Goal: Entertainment & Leisure: Consume media (video, audio)

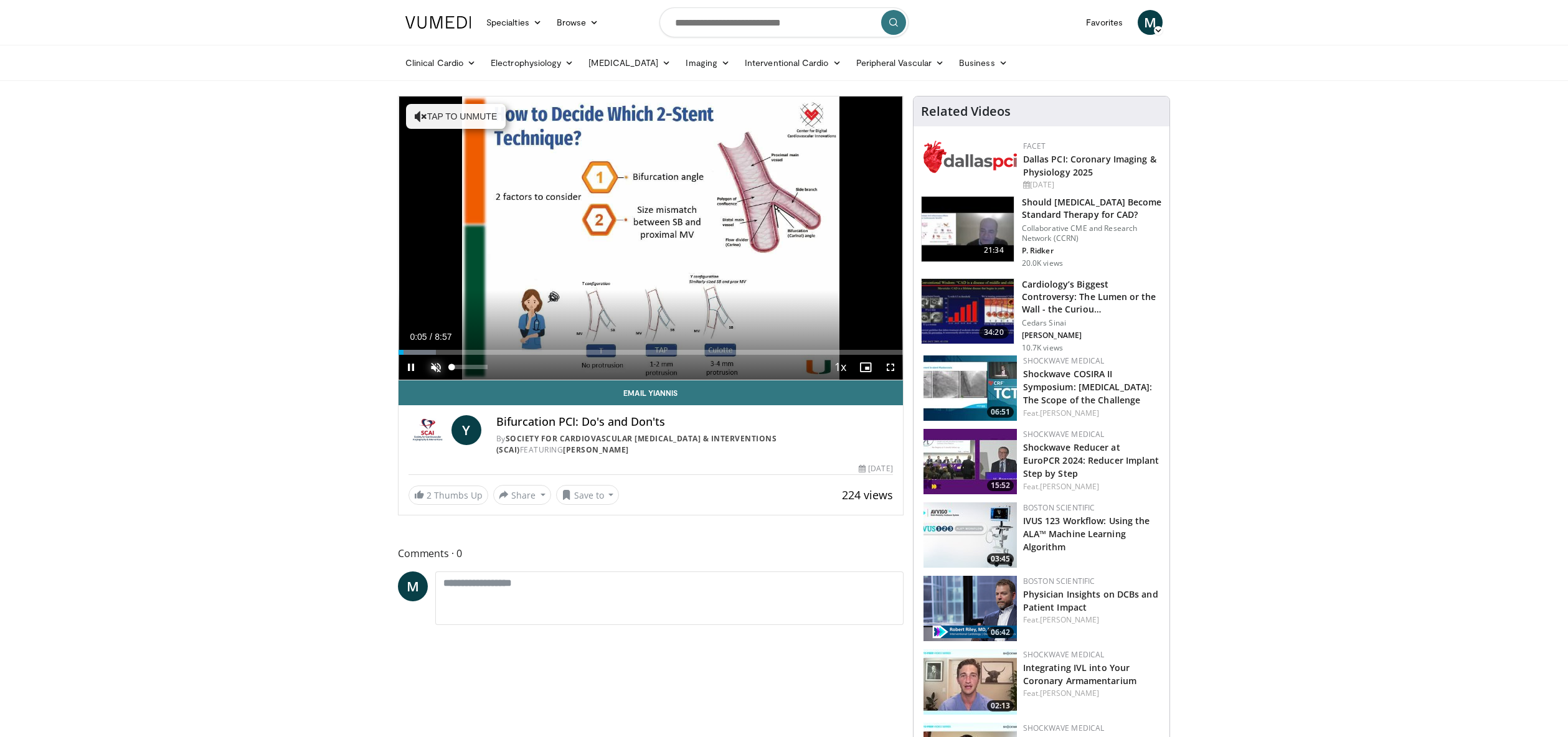
click at [436, 369] on span "Video Player" at bounding box center [436, 367] width 25 height 25
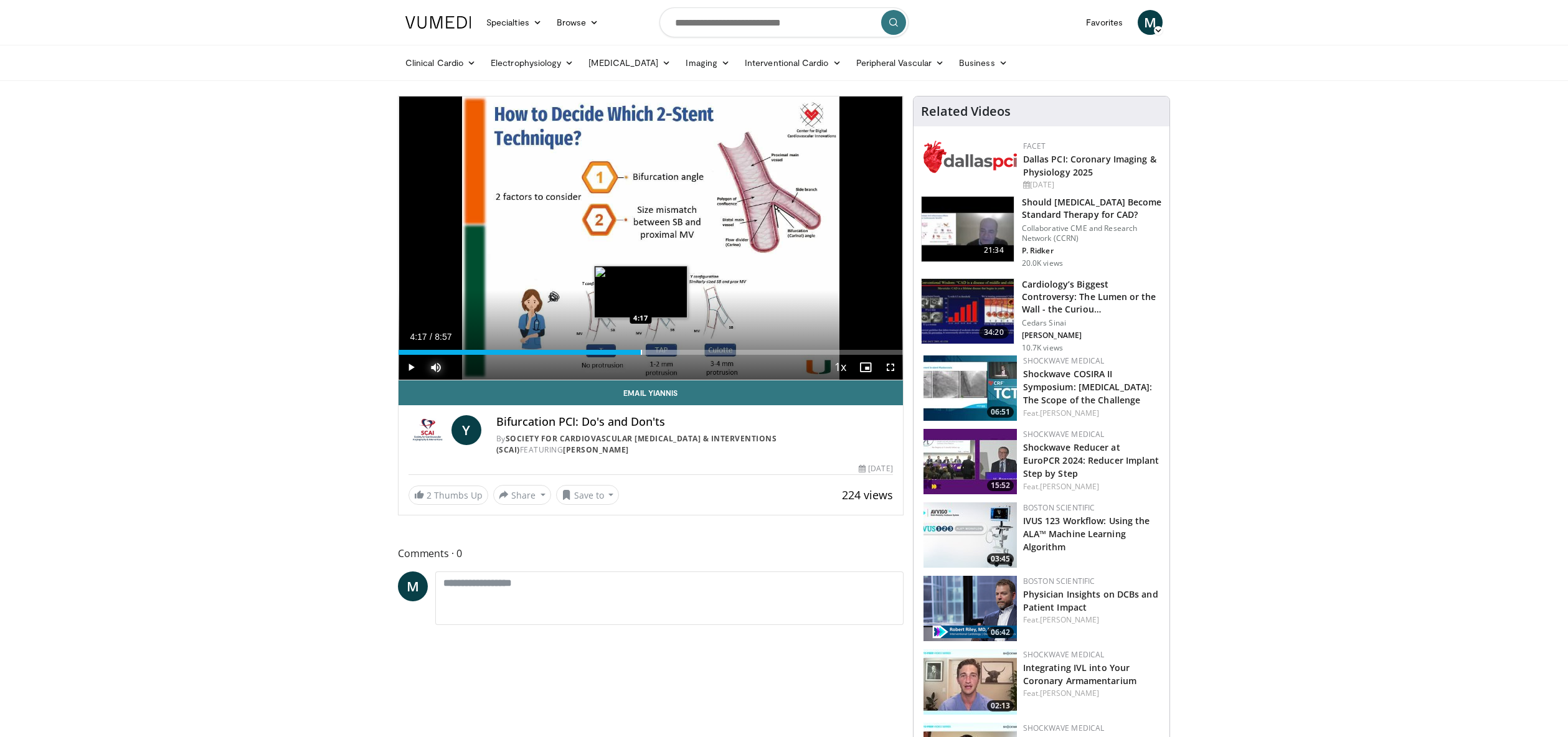
click at [641, 354] on div "Progress Bar" at bounding box center [641, 353] width 1 height 5
drag, startPoint x: 659, startPoint y: 354, endPoint x: 673, endPoint y: 352, distance: 14.1
click at [660, 354] on div "Progress Bar" at bounding box center [660, 353] width 1 height 5
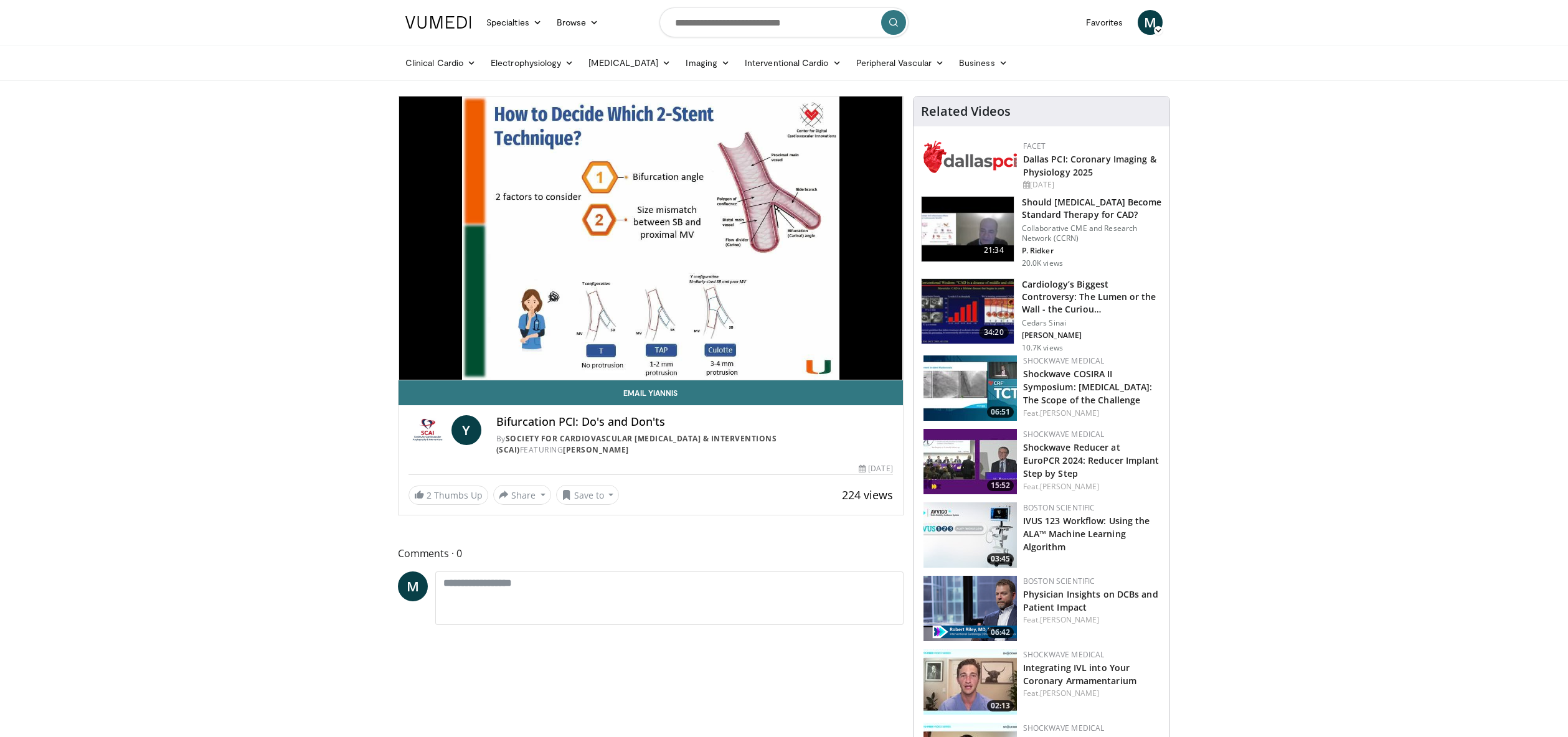
click at [679, 351] on video-js "**********" at bounding box center [651, 238] width 505 height 284
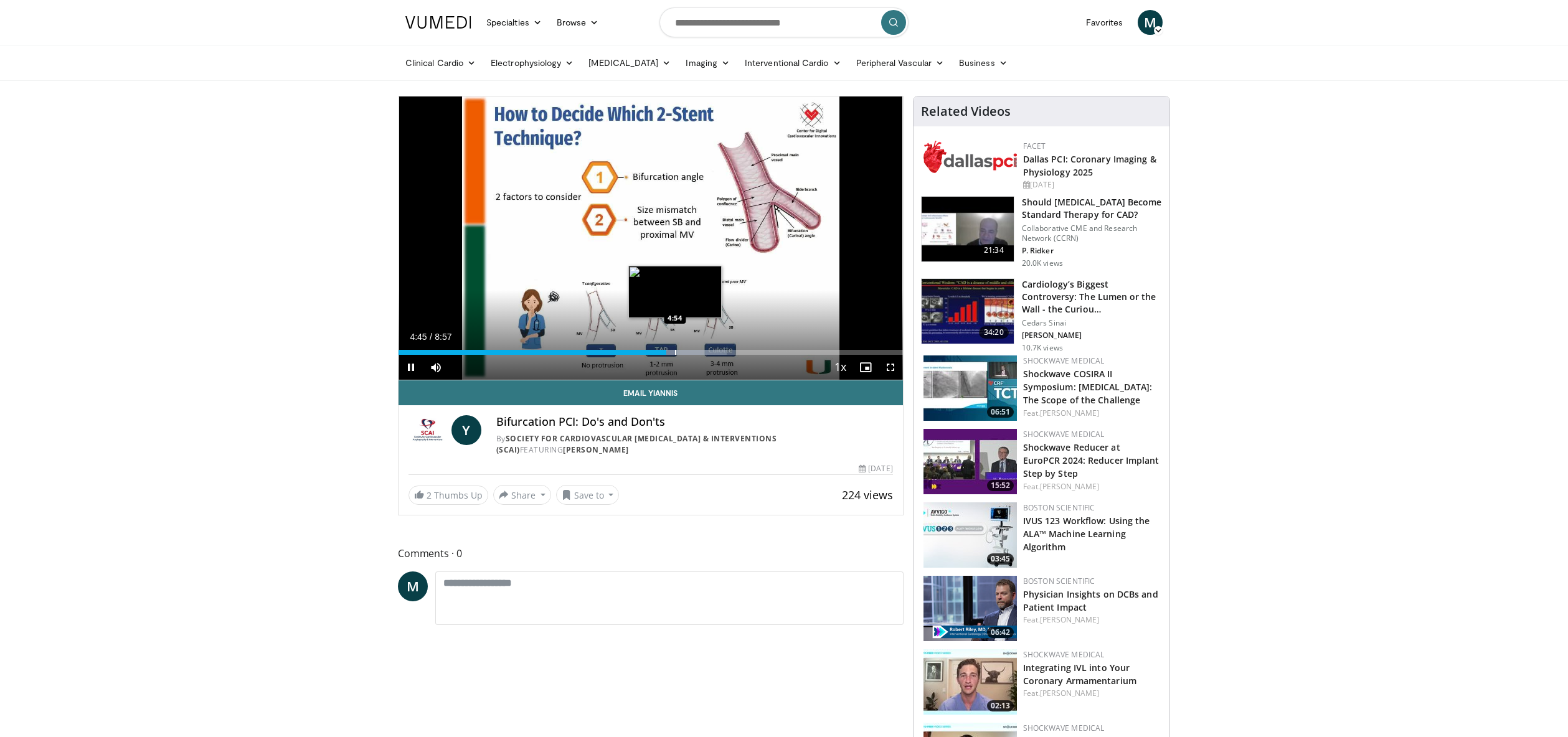
click at [675, 353] on div "Progress Bar" at bounding box center [675, 353] width 1 height 5
click at [689, 354] on div "Progress Bar" at bounding box center [689, 353] width 1 height 5
click at [704, 354] on div "Progress Bar" at bounding box center [704, 353] width 1 height 5
click at [721, 355] on div "Current Time 5:32 / Duration 8:57 Pause Skip Backward Skip Forward Mute Loaded …" at bounding box center [651, 367] width 505 height 25
click at [732, 354] on div "Progress Bar" at bounding box center [732, 353] width 1 height 5
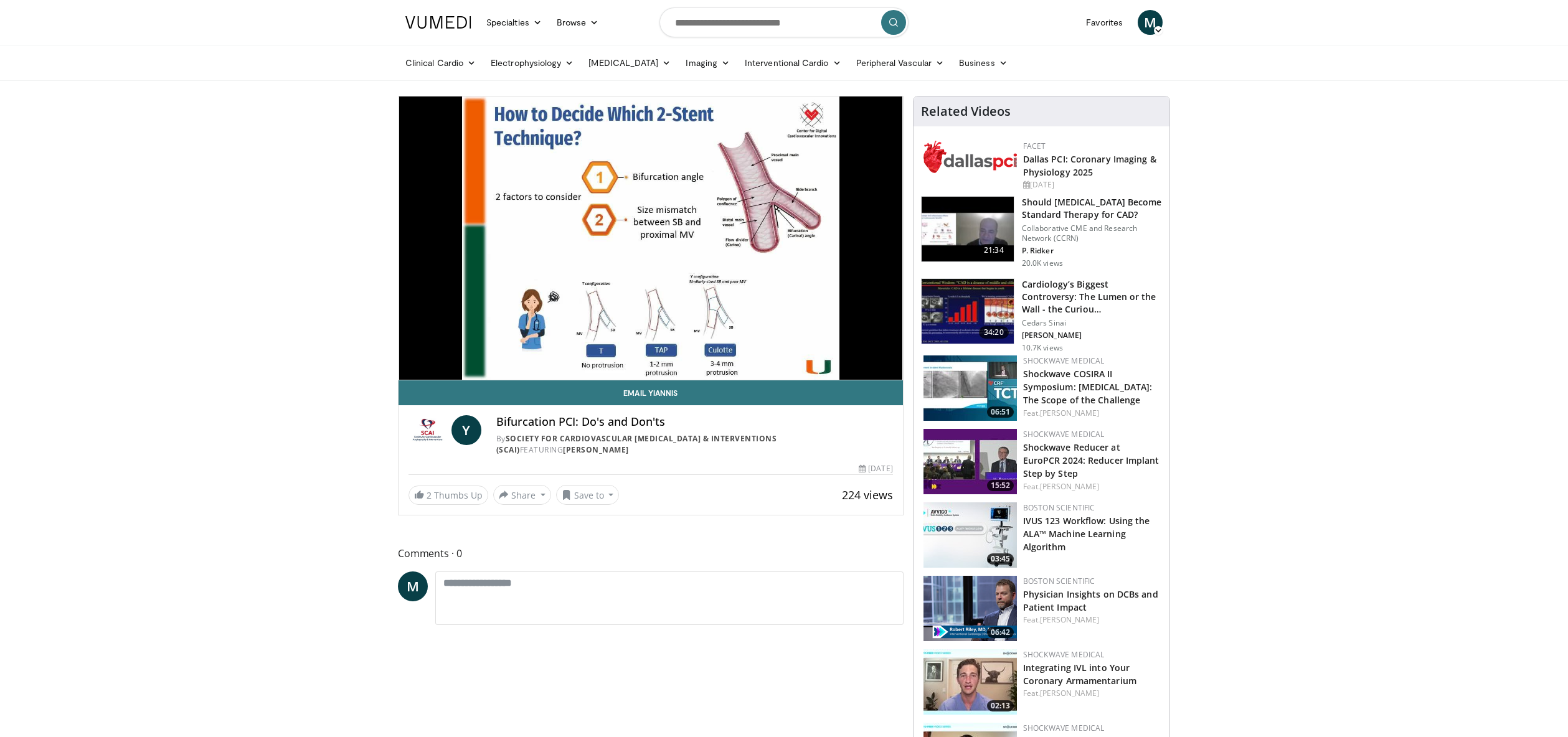
click at [741, 354] on video-js "**********" at bounding box center [651, 238] width 505 height 284
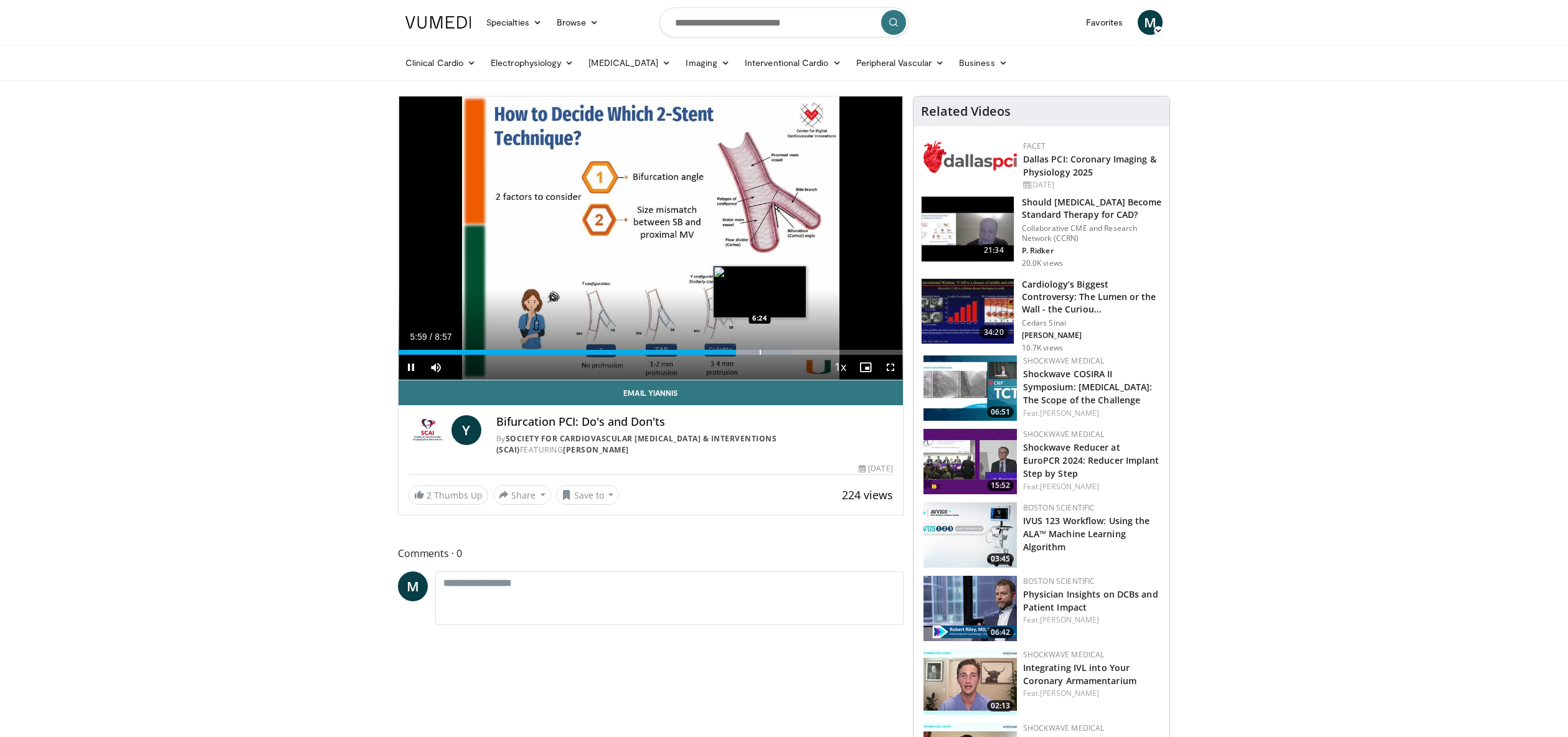
click at [760, 353] on div "Progress Bar" at bounding box center [760, 353] width 1 height 5
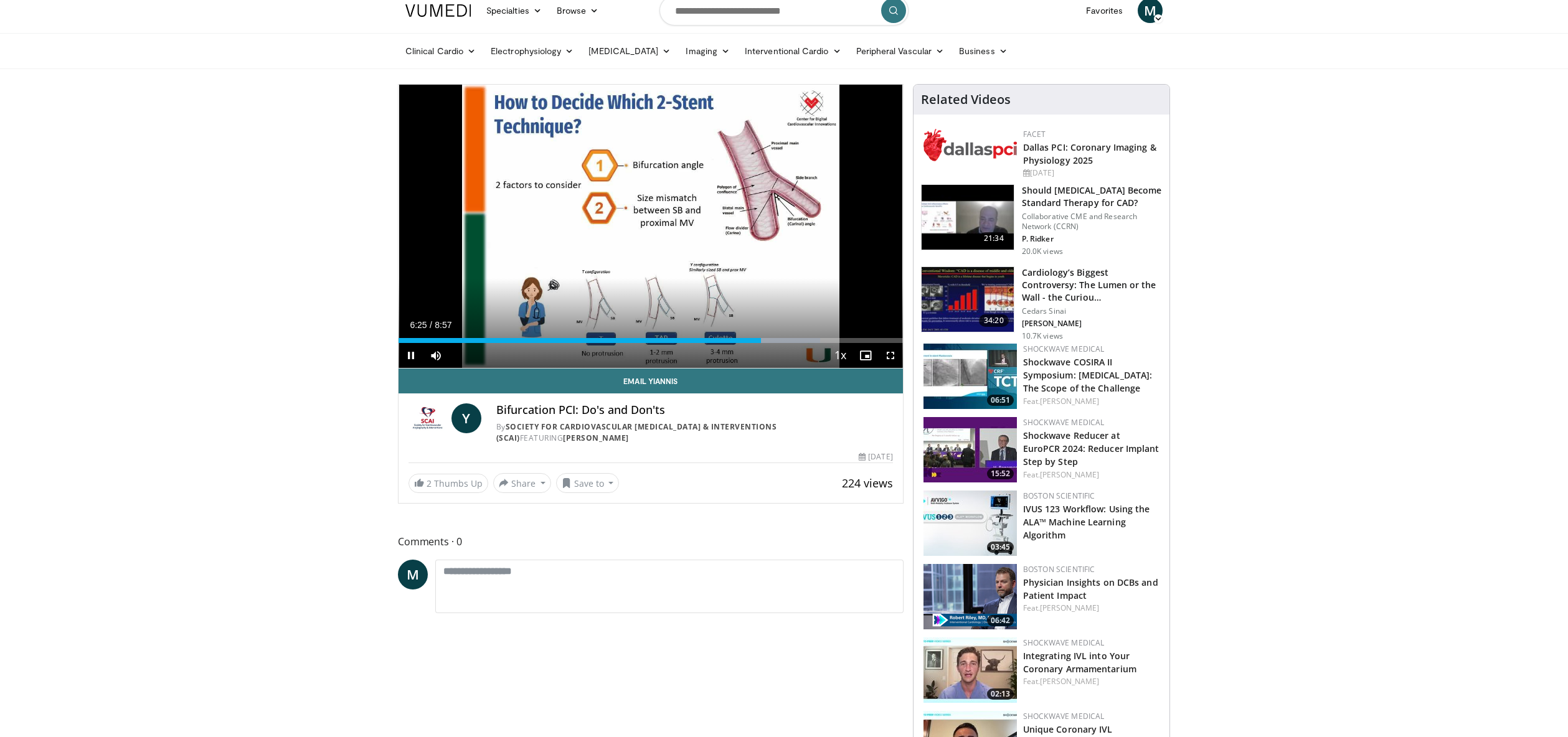
scroll to position [13, 0]
click at [780, 342] on div "Loaded : 85.53% 6:30 6:47" at bounding box center [651, 340] width 505 height 5
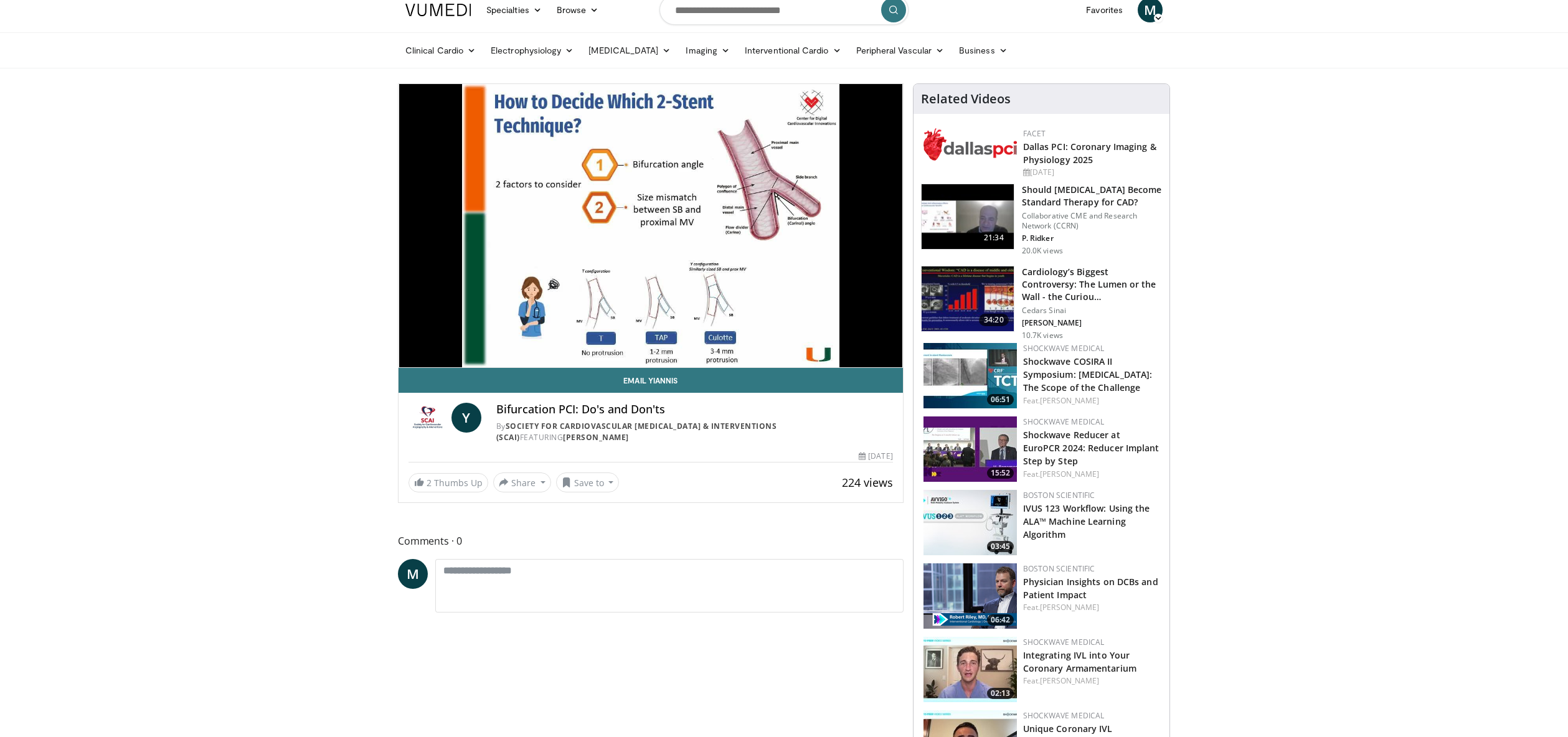
scroll to position [11, 0]
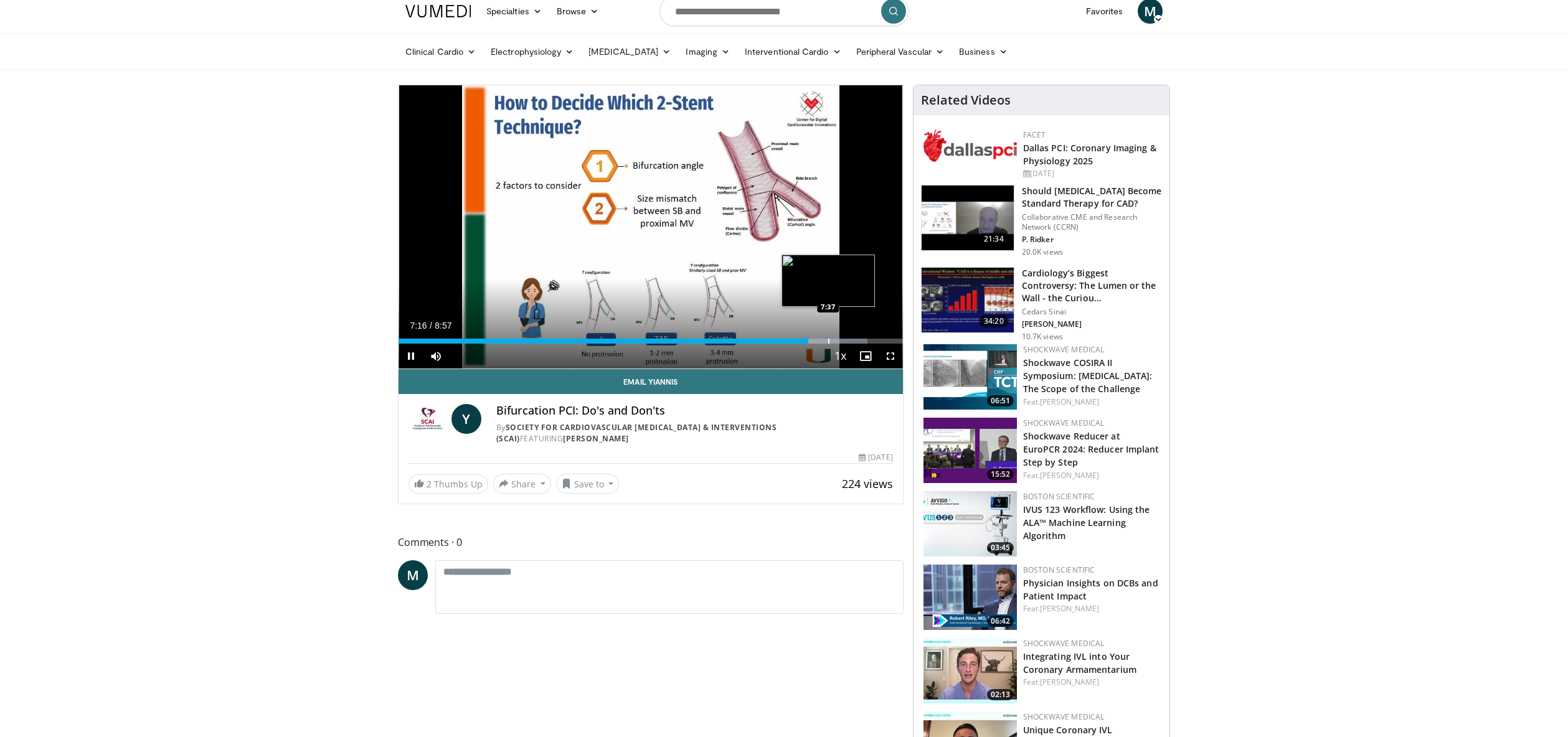
click at [828, 341] on div "Progress Bar" at bounding box center [828, 342] width 1 height 5
click at [863, 342] on div "Progress Bar" at bounding box center [863, 342] width 1 height 5
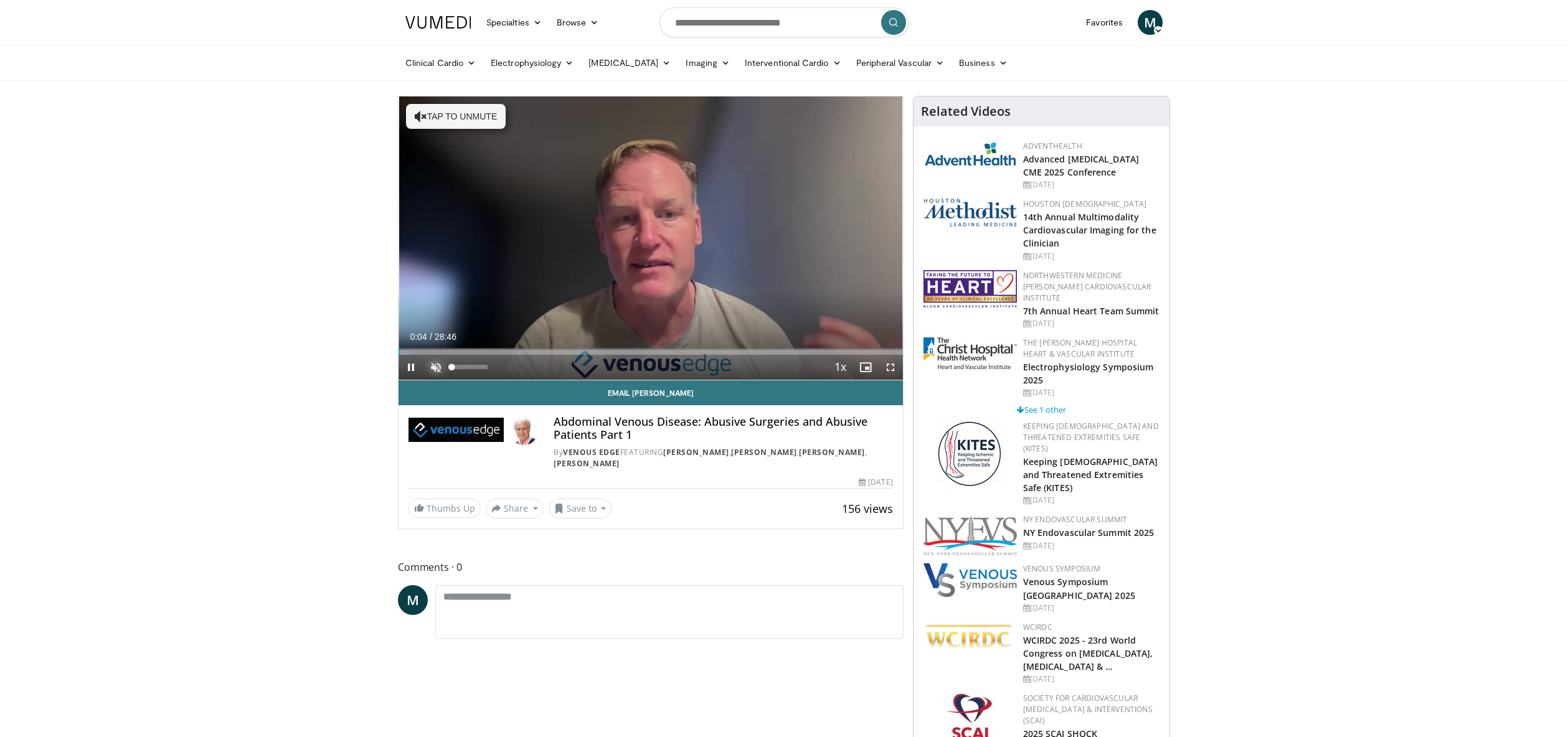
click at [433, 365] on span "Video Player" at bounding box center [436, 367] width 25 height 25
click at [510, 353] on div "Progress Bar" at bounding box center [510, 353] width 1 height 5
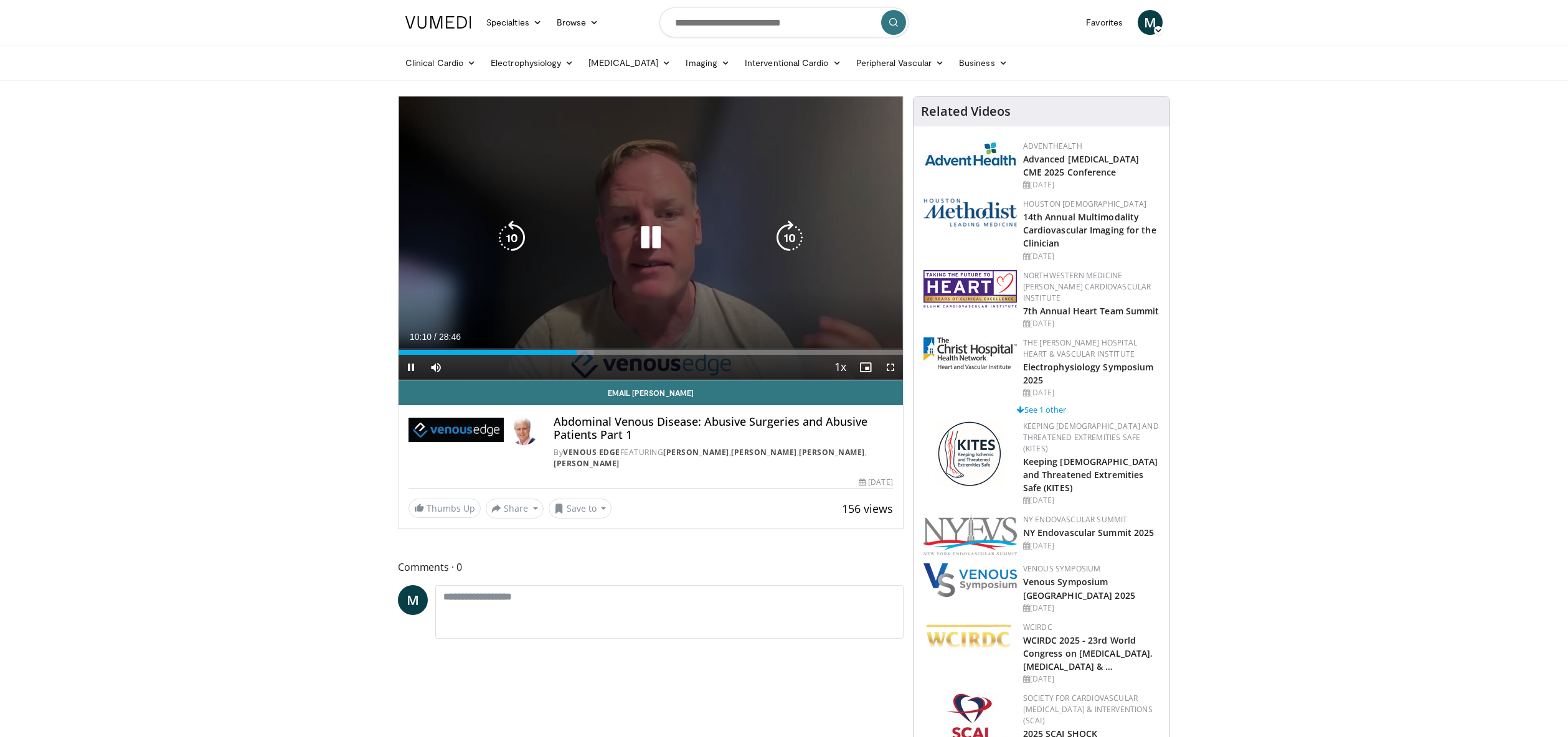
click at [741, 355] on div "Current Time 10:10 / Duration 28:46 Pause Skip Backward Skip Forward Mute 0% Lo…" at bounding box center [651, 367] width 505 height 25
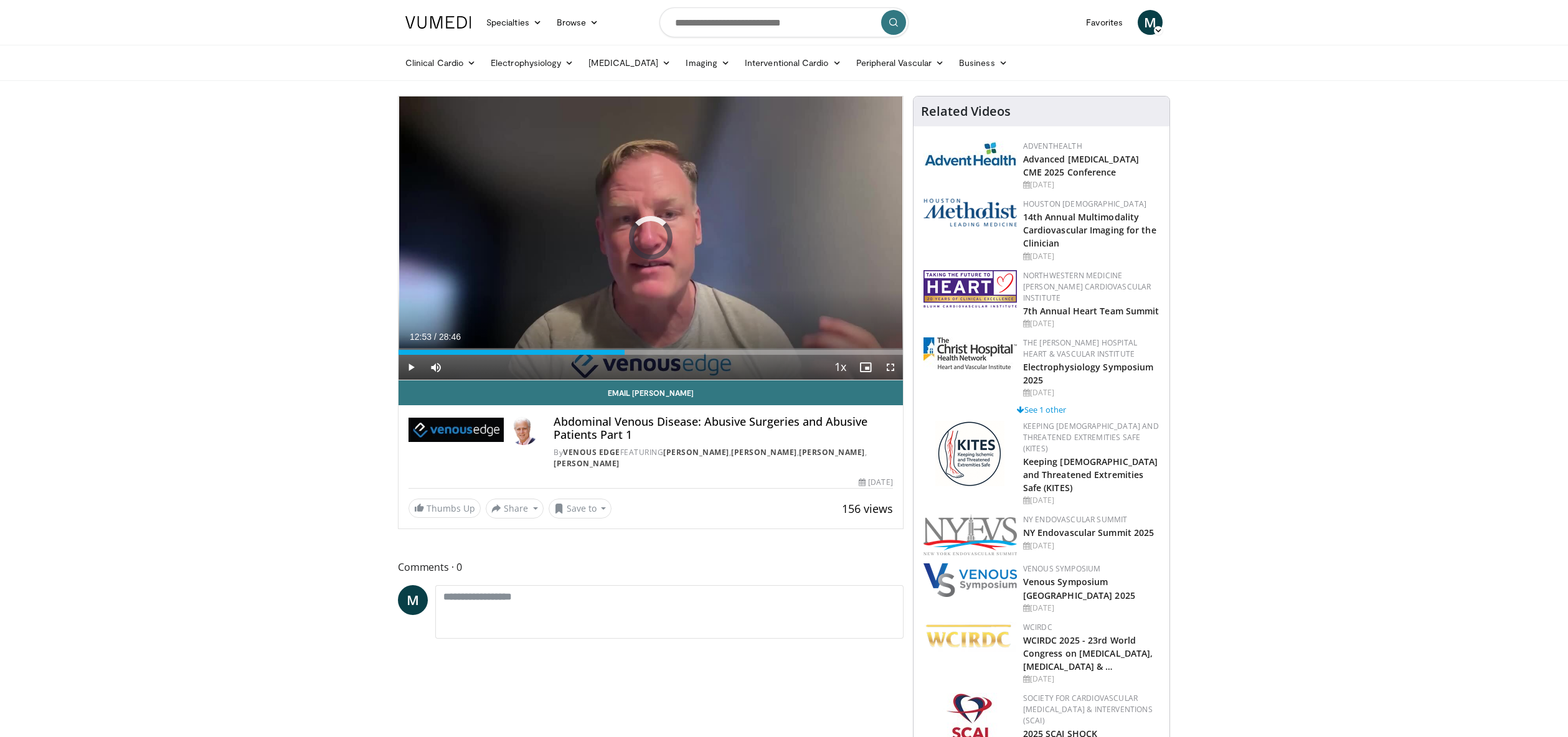
click at [624, 353] on div "Progress Bar" at bounding box center [624, 353] width 1 height 5
click at [692, 353] on div "Progress Bar" at bounding box center [692, 353] width 1 height 5
click at [764, 350] on div "Progress Bar" at bounding box center [764, 353] width 1 height 5
click at [797, 352] on div "Loaded : 76.41% 20:58 22:44" at bounding box center [651, 353] width 505 height 5
click at [834, 351] on div "Progress Bar" at bounding box center [834, 353] width 1 height 5
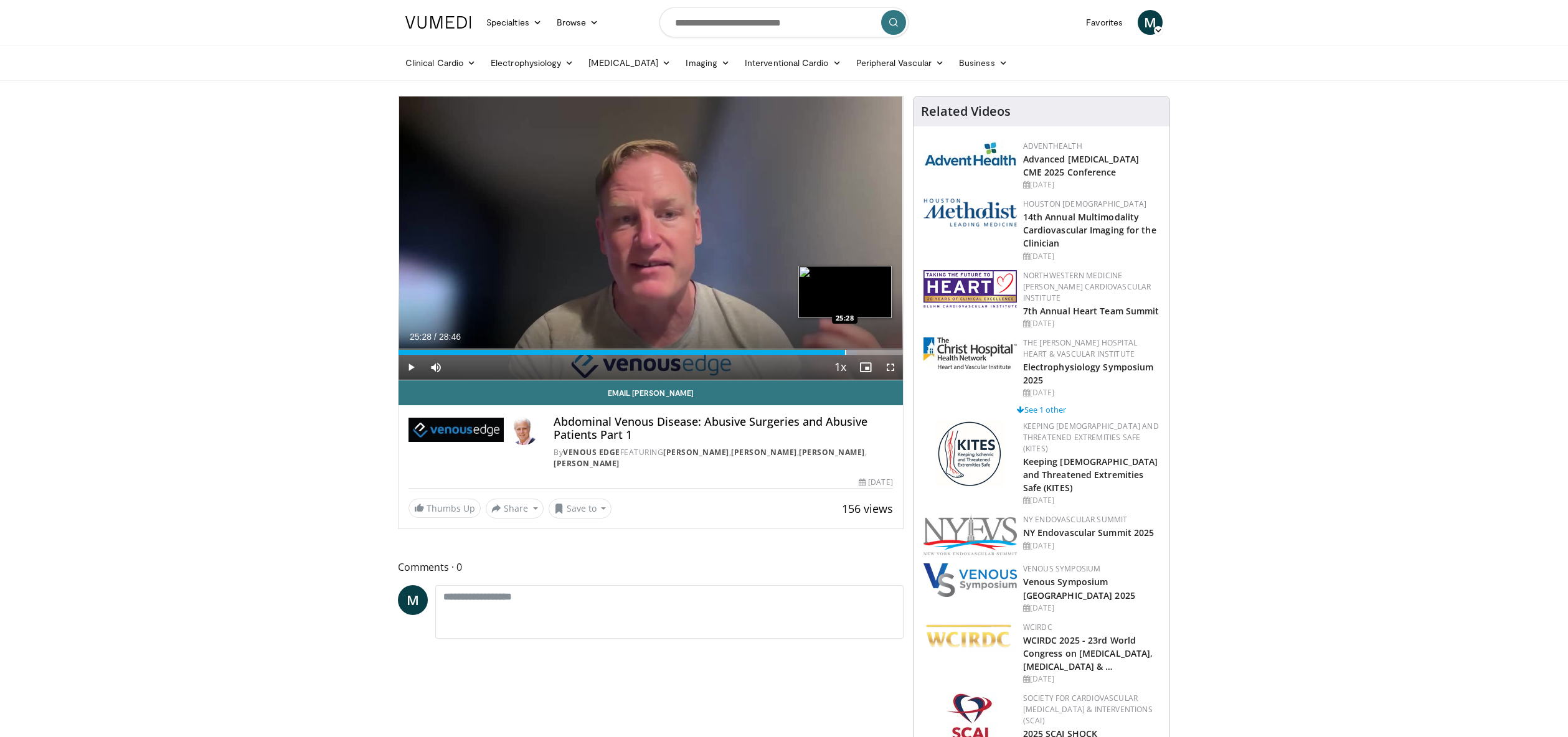
click at [845, 350] on div "Loaded : 90.77% 25:28 25:28" at bounding box center [651, 353] width 505 height 5
click at [853, 351] on div "Progress Bar" at bounding box center [853, 353] width 1 height 5
click at [872, 353] on div "Progress Bar" at bounding box center [867, 353] width 27 height 5
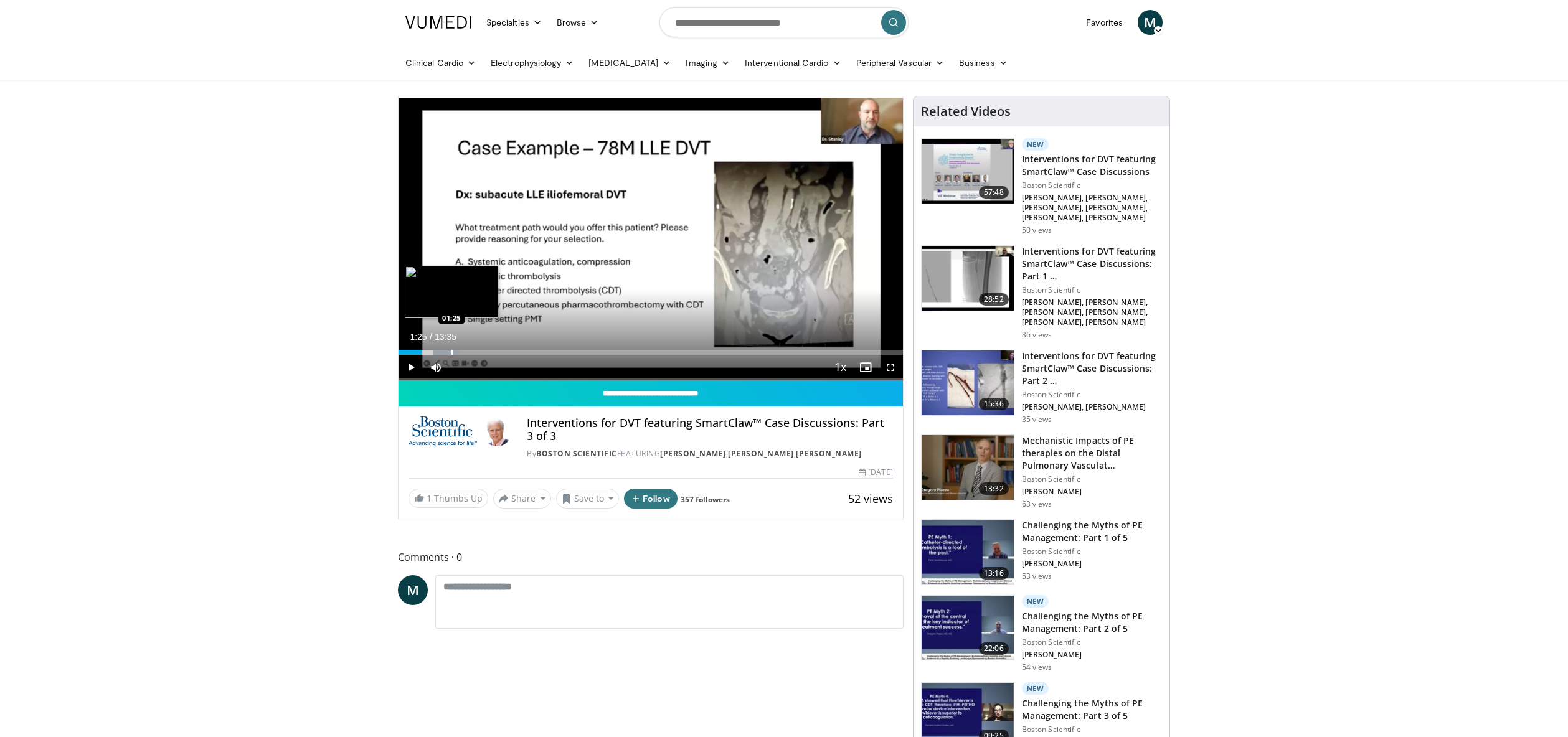
click at [452, 352] on div "Progress Bar" at bounding box center [452, 353] width 1 height 5
click at [476, 353] on div "Loaded : 18.24% 01:28 02:04" at bounding box center [651, 353] width 505 height 5
click at [497, 351] on div "Progress Bar" at bounding box center [497, 353] width 1 height 5
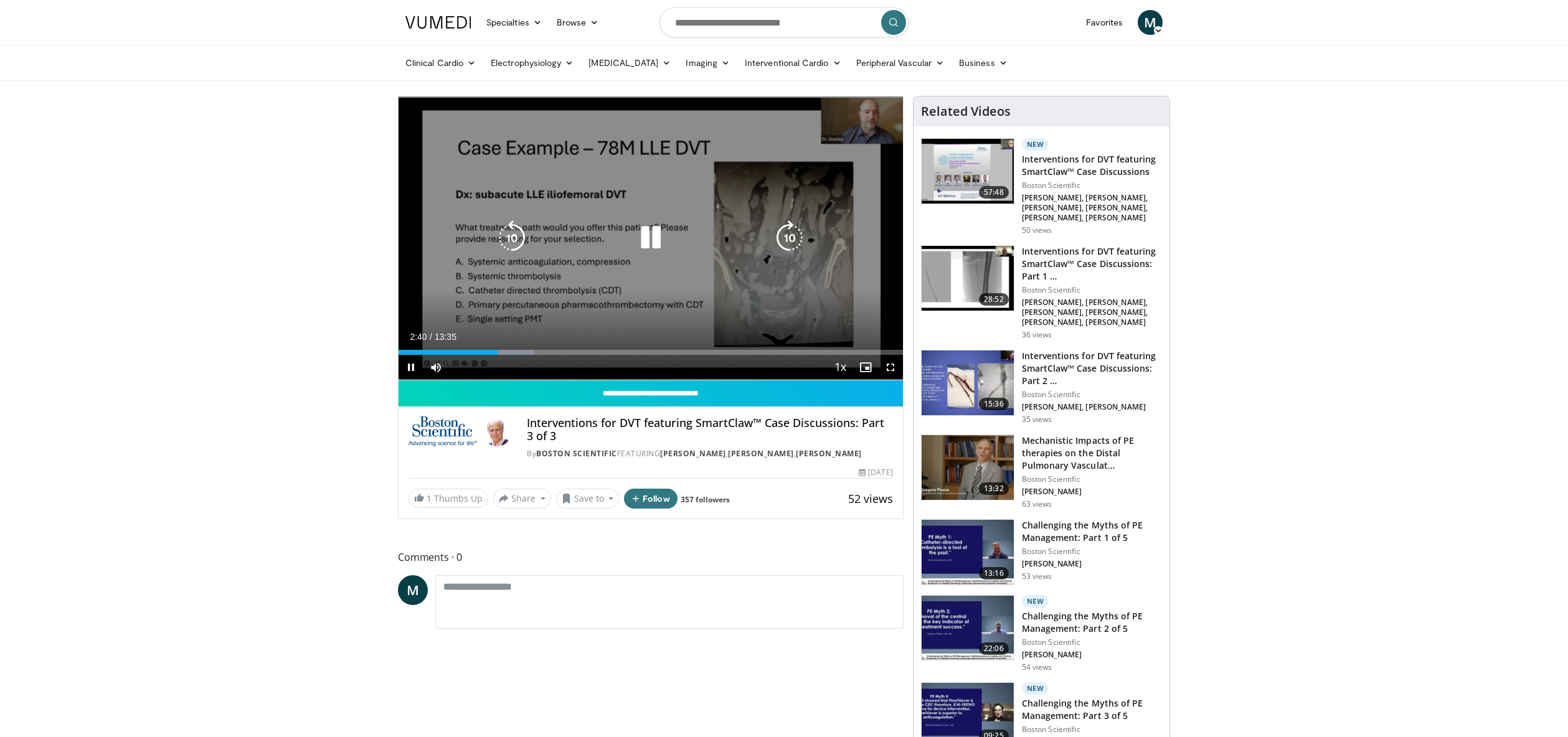
click at [509, 351] on video-js "**********" at bounding box center [651, 238] width 505 height 284
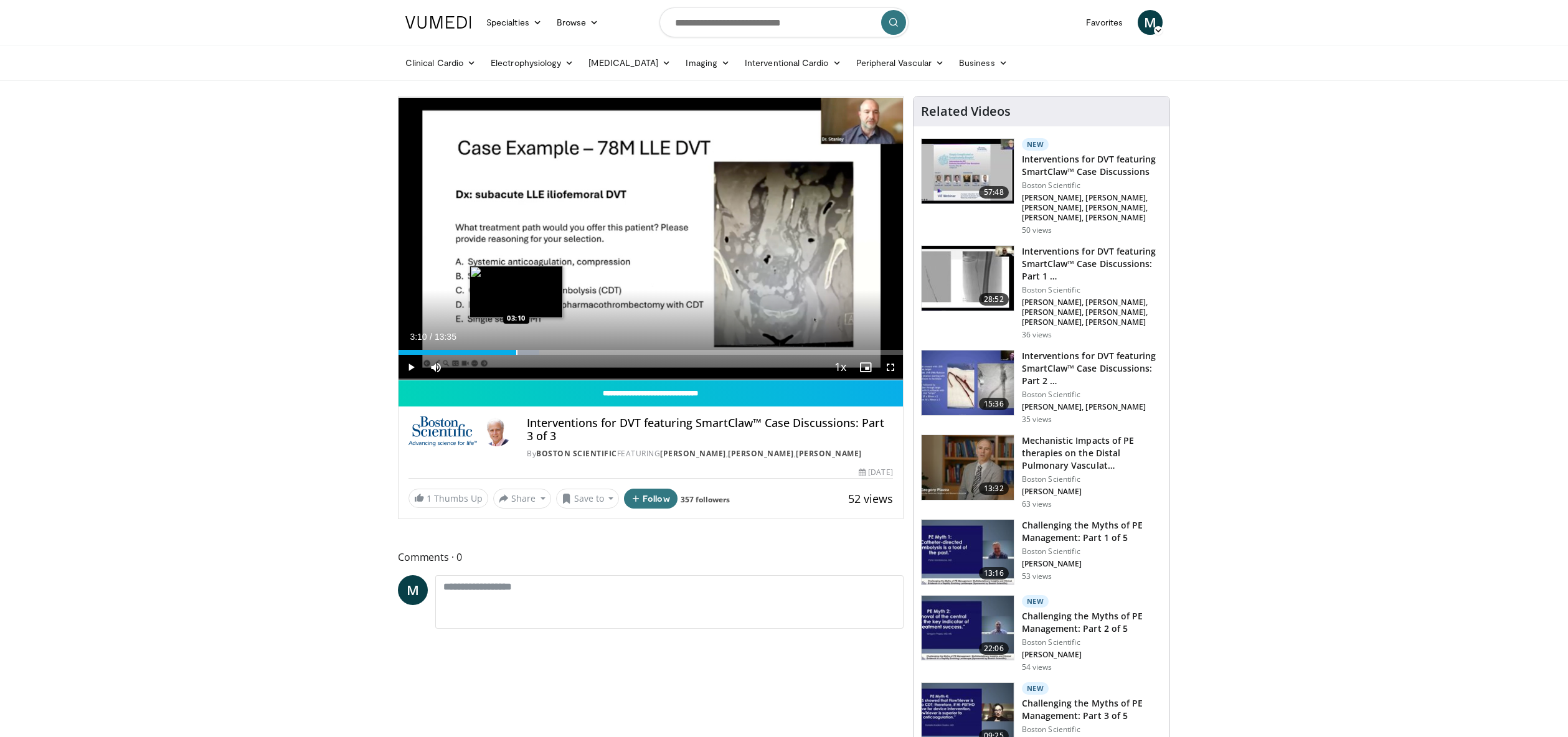
click at [516, 353] on div "Progress Bar" at bounding box center [516, 353] width 1 height 5
